Goal: Task Accomplishment & Management: Manage account settings

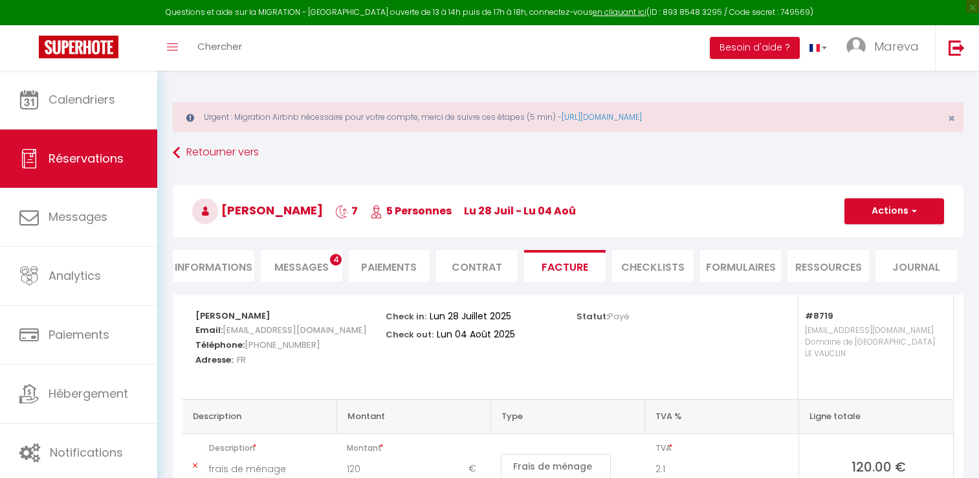
select select
select select "2"
select select "cleaning"
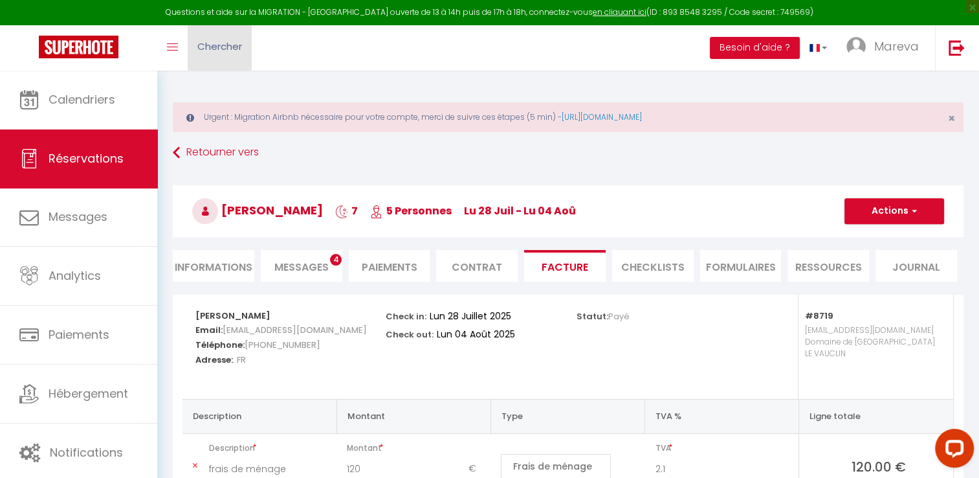
click at [217, 41] on span "Chercher" at bounding box center [219, 46] width 45 height 14
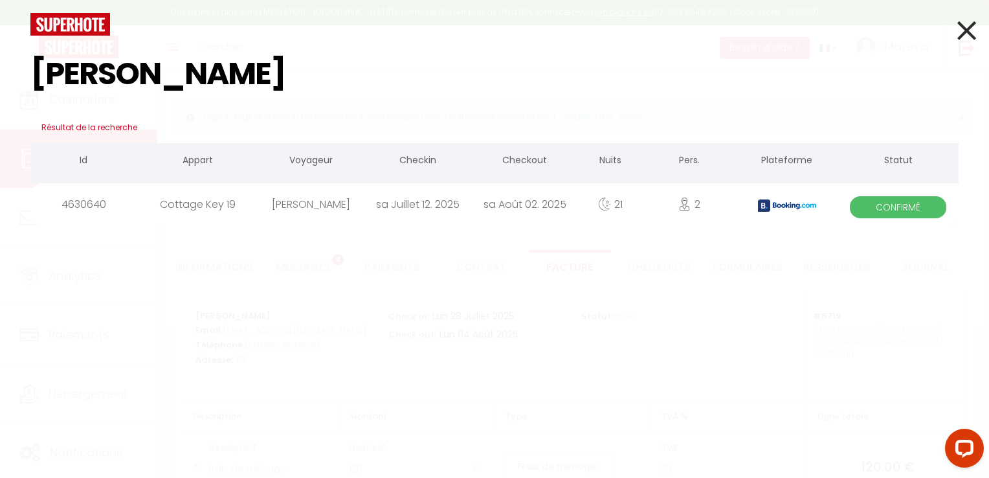
type input "AMARO"
click at [270, 210] on div "NASSIM AMAROUCHE" at bounding box center [311, 204] width 107 height 42
select select
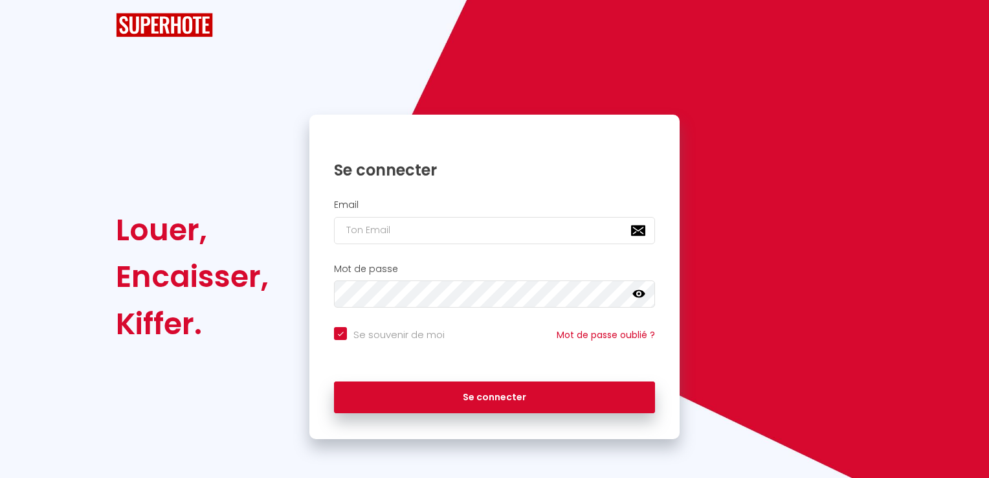
checkbox input "true"
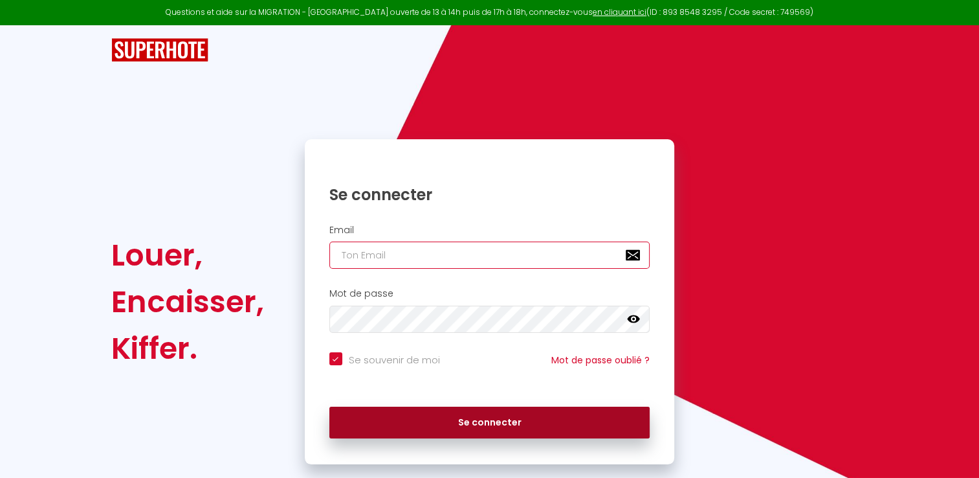
type input "[EMAIL_ADDRESS][DOMAIN_NAME]"
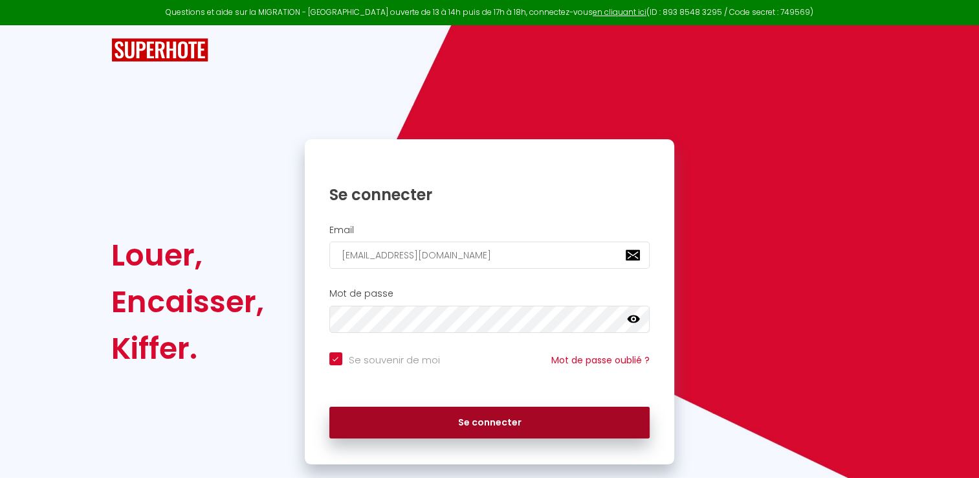
click at [456, 428] on button "Se connecter" at bounding box center [489, 422] width 321 height 32
checkbox input "true"
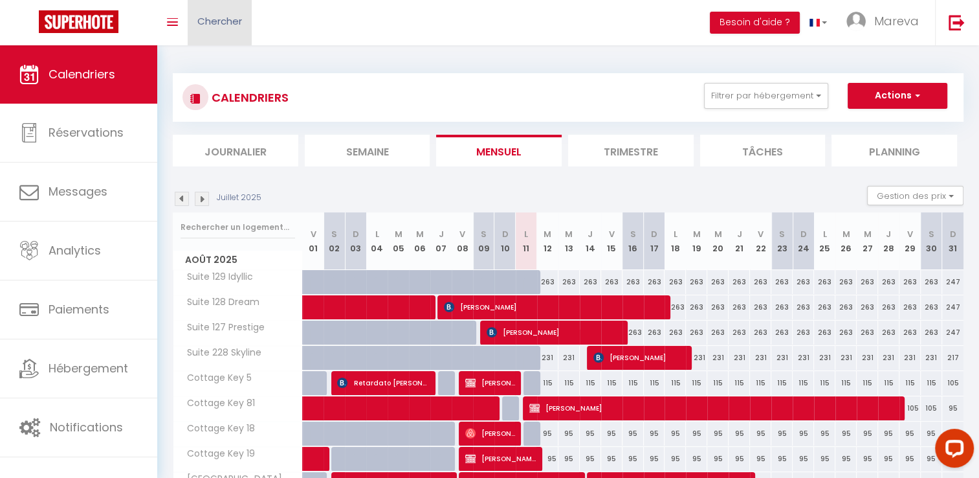
click at [231, 25] on span "Chercher" at bounding box center [219, 21] width 45 height 14
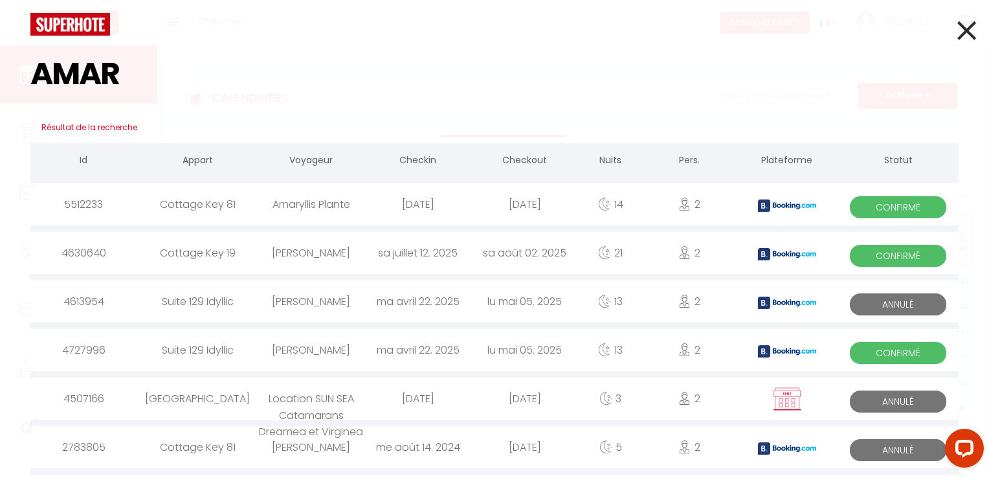
type input "AMAR"
click at [335, 257] on div "NASSIM AMAROUCHE" at bounding box center [311, 253] width 107 height 42
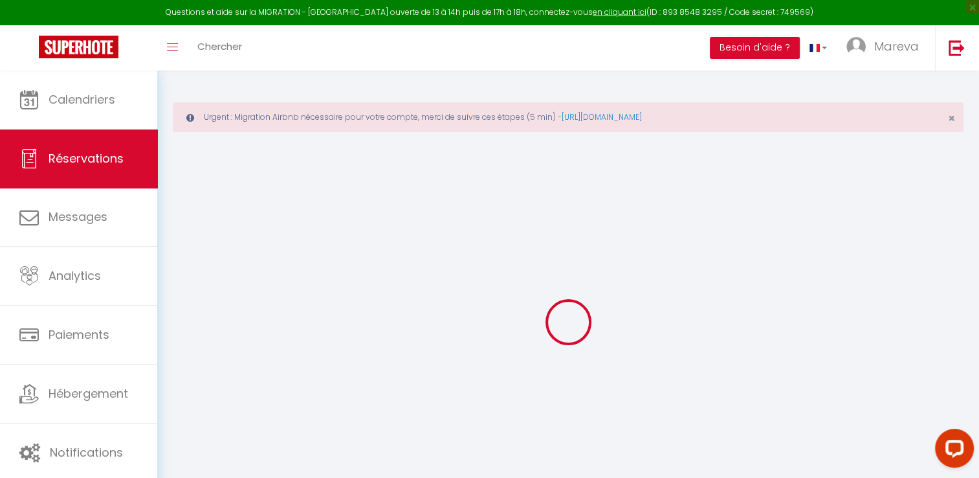
select select "cleaning"
select select "taxes"
select select
checkbox input "false"
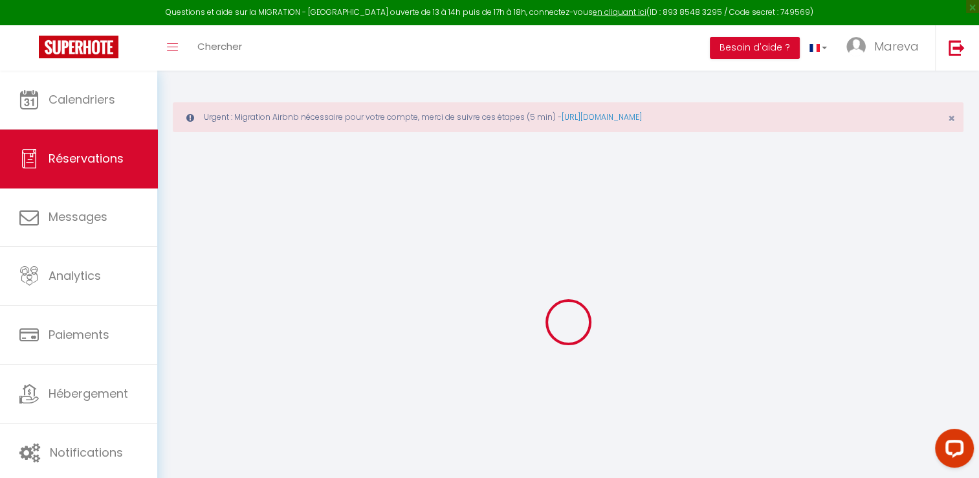
type textarea "** THIS RESERVATION HAS BEEN PRE-PAID ** BOOKING NOTE : Payment charge is EUR 2…"
type input "100"
type input "33.6"
select select
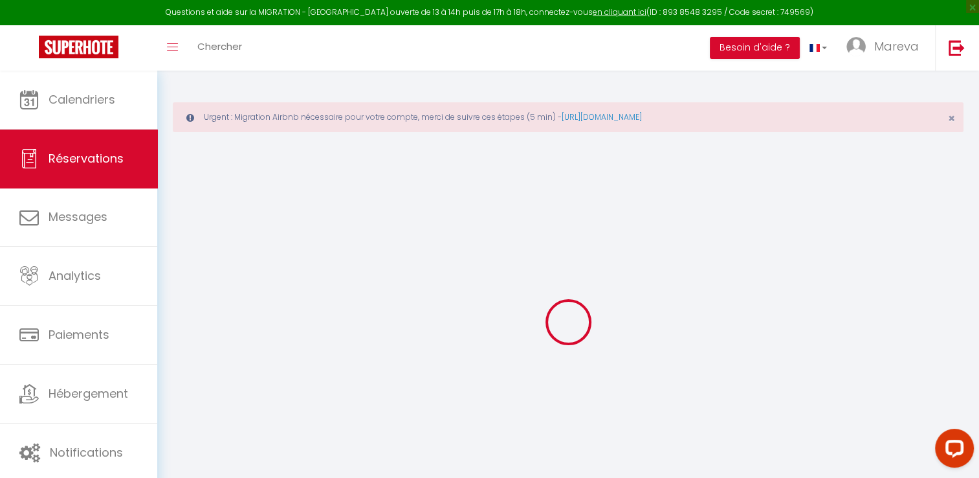
checkbox input "false"
select select
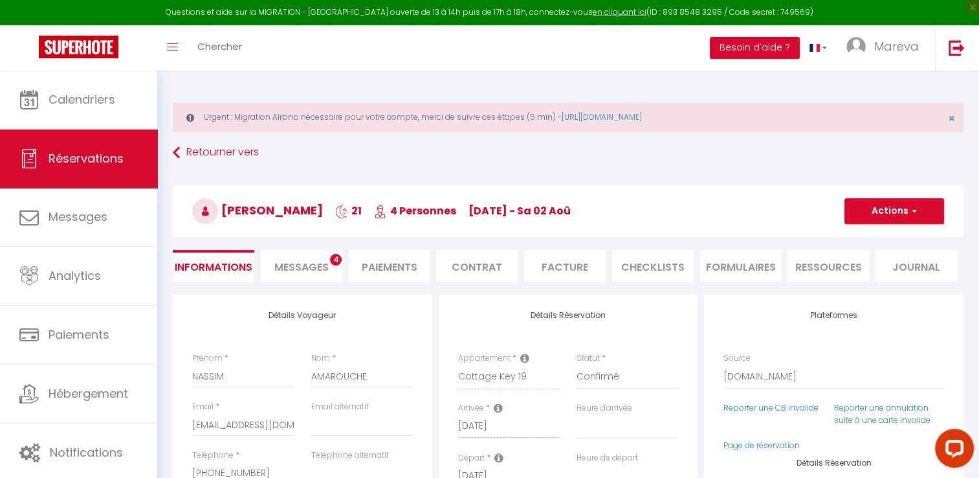
click at [567, 267] on li "Facture" at bounding box center [565, 266] width 82 height 32
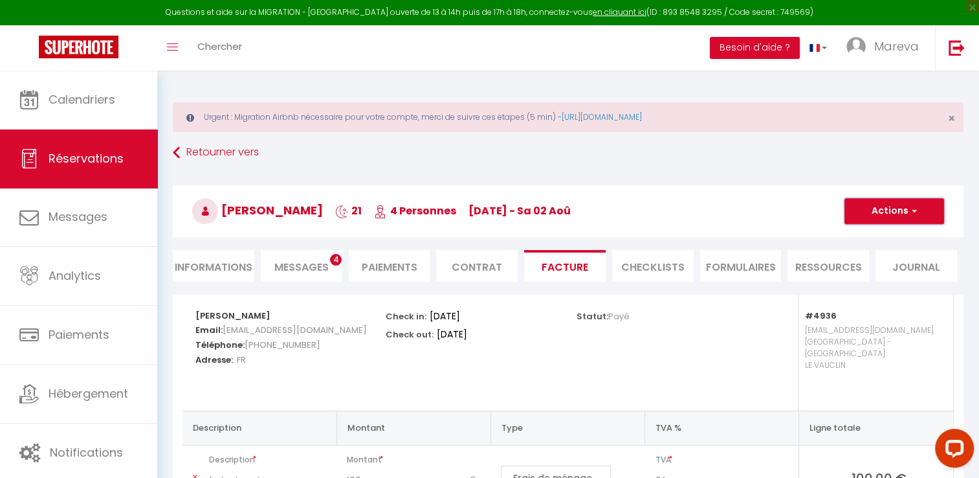
click at [852, 209] on button "Actions" at bounding box center [895, 211] width 100 height 26
click at [860, 256] on link "Aperçu et éditer" at bounding box center [884, 256] width 109 height 17
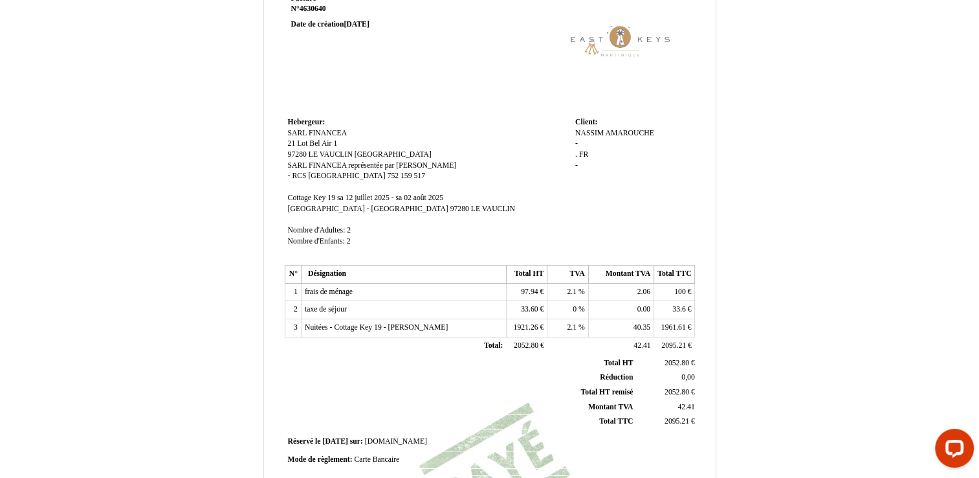
scroll to position [303, 0]
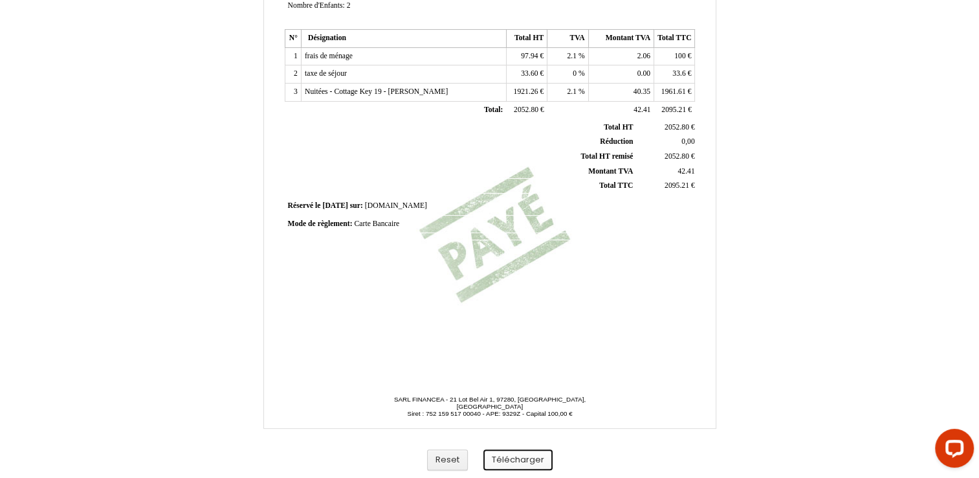
click at [525, 459] on button "Télécharger" at bounding box center [517, 459] width 69 height 21
